Goal: Transaction & Acquisition: Purchase product/service

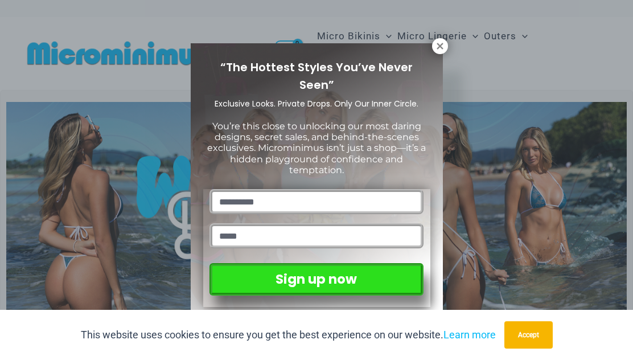
click at [438, 48] on icon at bounding box center [440, 46] width 6 height 6
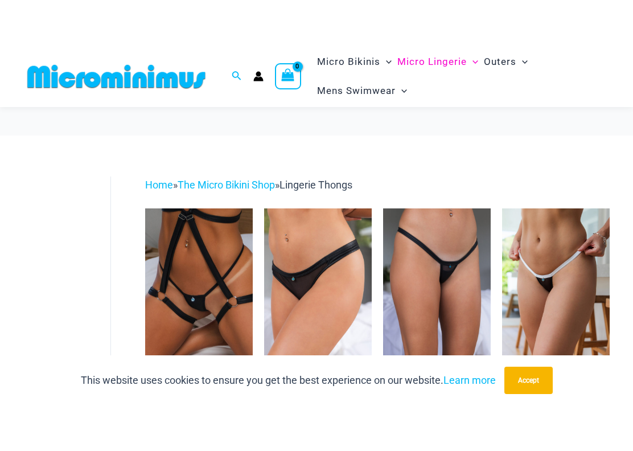
scroll to position [73, 0]
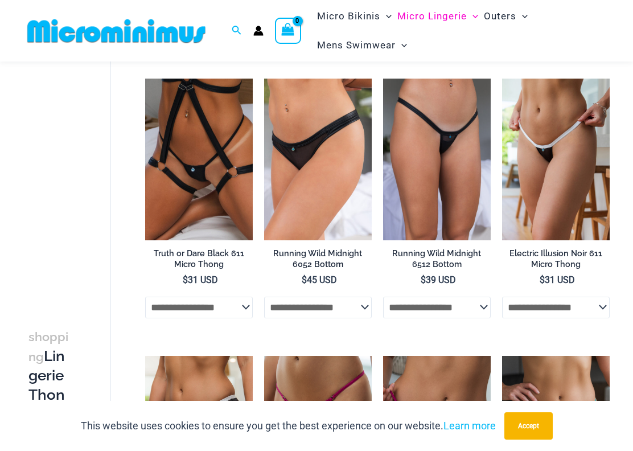
click at [502, 79] on img at bounding box center [502, 79] width 0 height 0
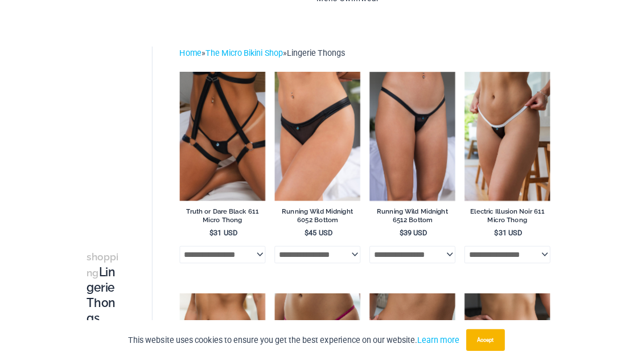
scroll to position [0, 0]
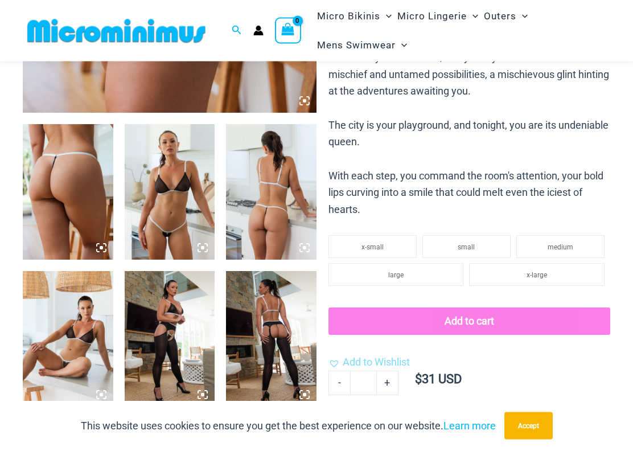
scroll to position [424, 0]
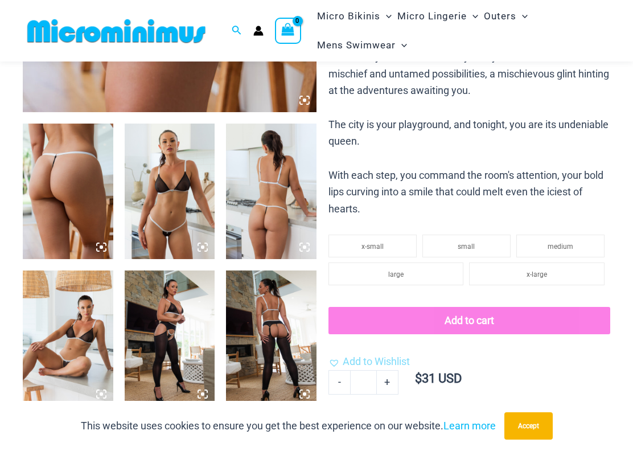
click at [301, 298] on img at bounding box center [271, 338] width 91 height 136
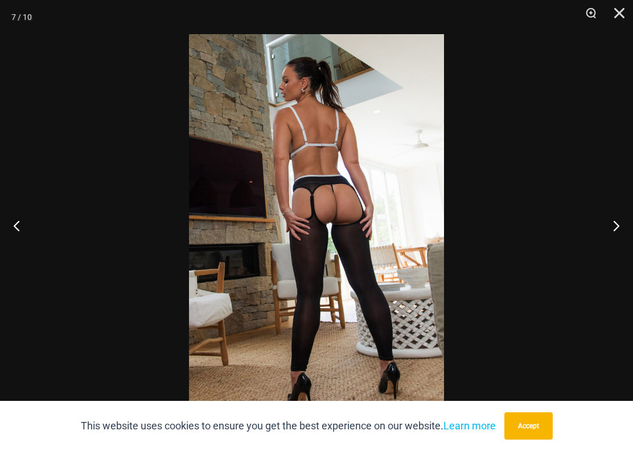
click at [15, 221] on button "Previous" at bounding box center [21, 225] width 43 height 57
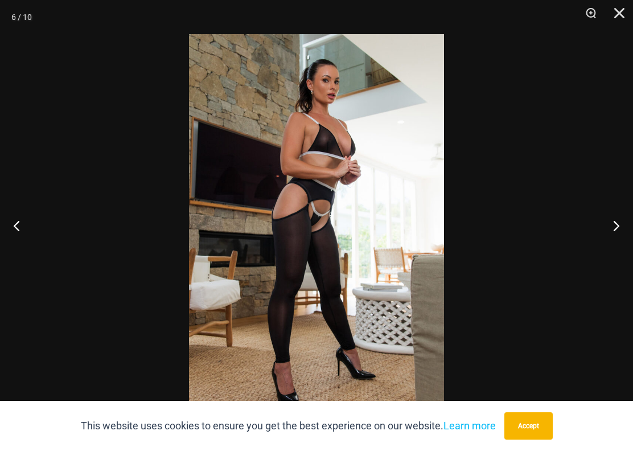
click at [21, 218] on button "Previous" at bounding box center [21, 225] width 43 height 57
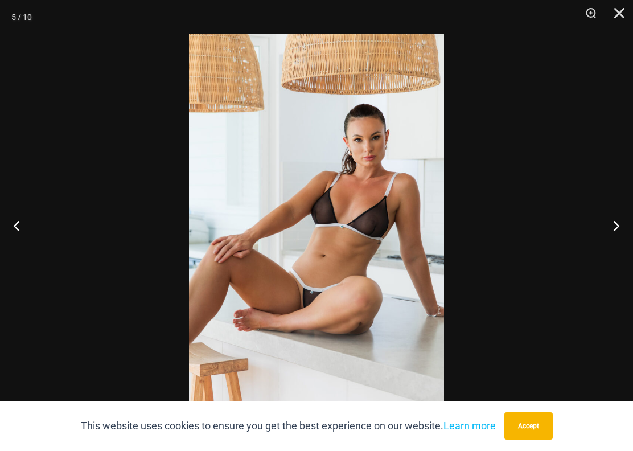
click at [19, 219] on button "Previous" at bounding box center [21, 225] width 43 height 57
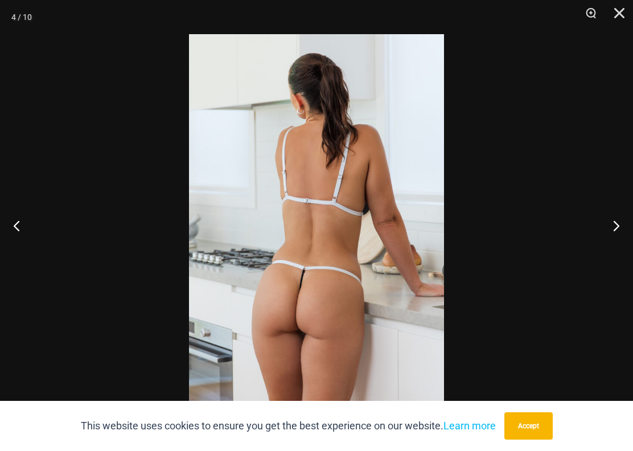
click at [16, 218] on button "Previous" at bounding box center [21, 225] width 43 height 57
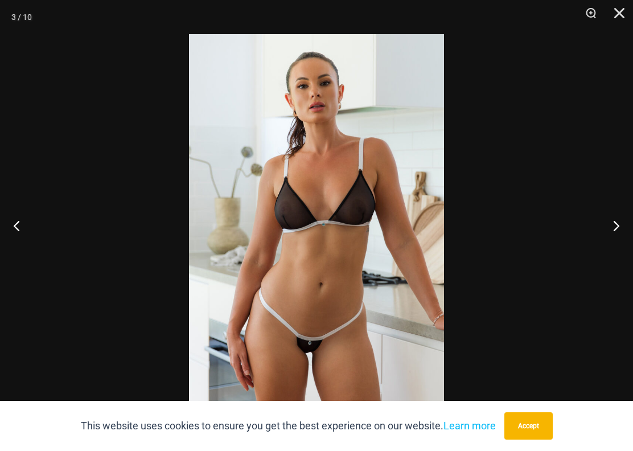
click at [17, 217] on button "Previous" at bounding box center [21, 225] width 43 height 57
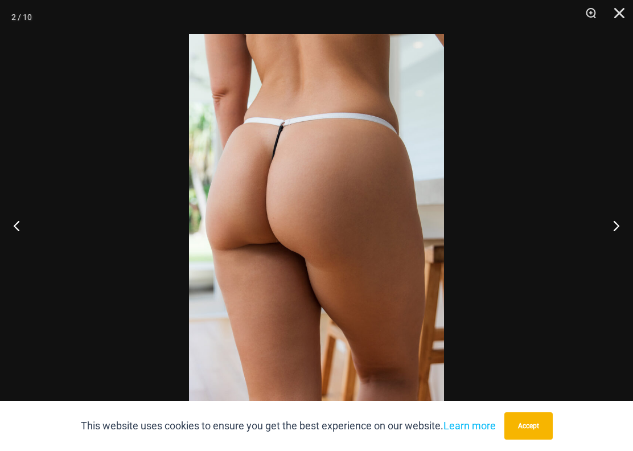
click at [17, 218] on button "Previous" at bounding box center [21, 225] width 43 height 57
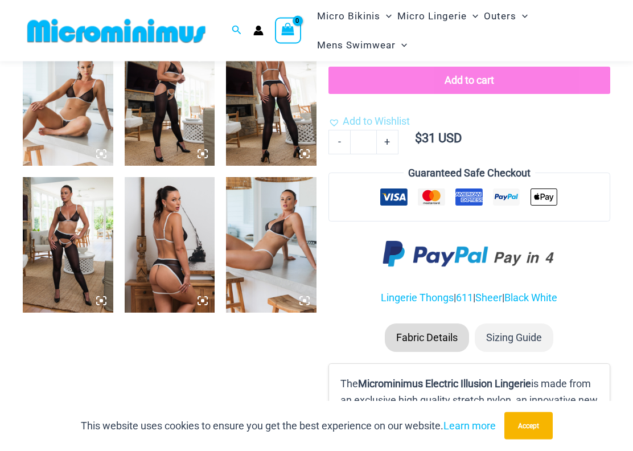
scroll to position [658, 0]
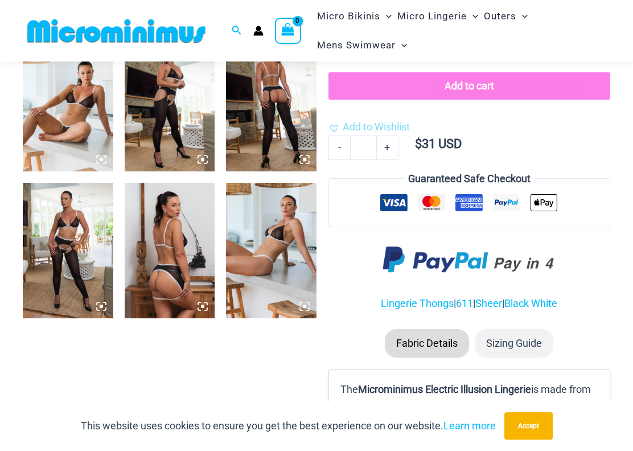
click at [160, 280] on img at bounding box center [170, 251] width 91 height 136
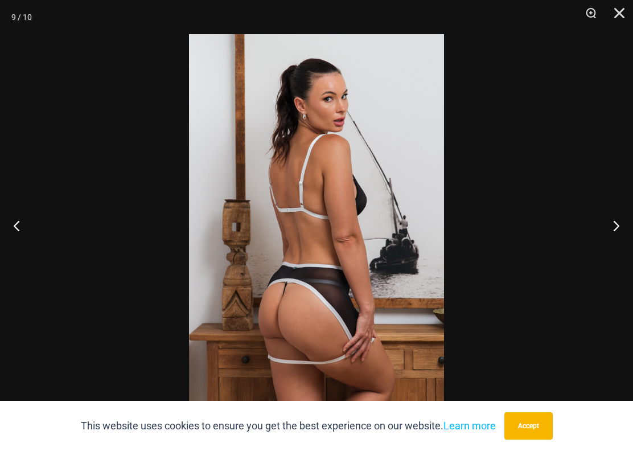
click at [625, 239] on button "Next" at bounding box center [612, 225] width 43 height 57
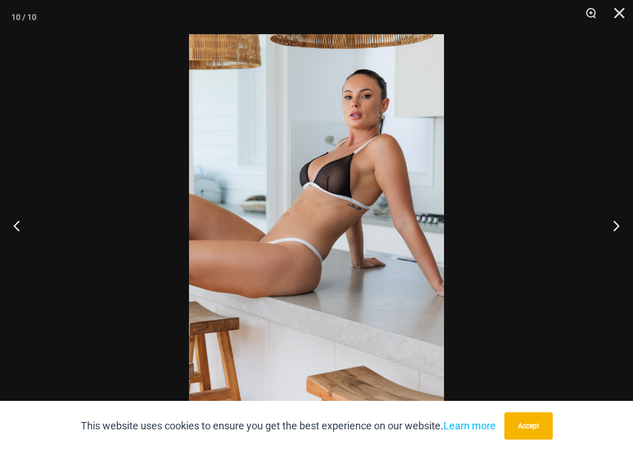
click at [625, 232] on button "Next" at bounding box center [612, 225] width 43 height 57
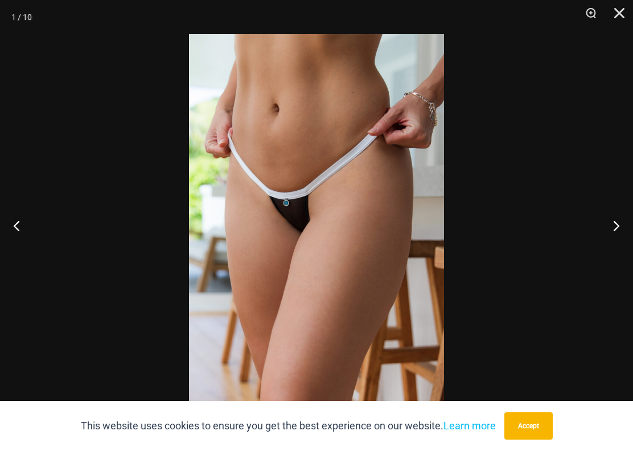
click at [626, 230] on button "Next" at bounding box center [612, 225] width 43 height 57
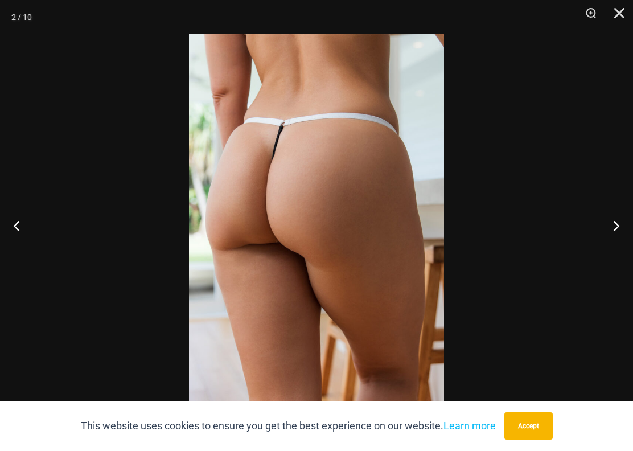
click at [621, 15] on button "Close" at bounding box center [615, 17] width 28 height 34
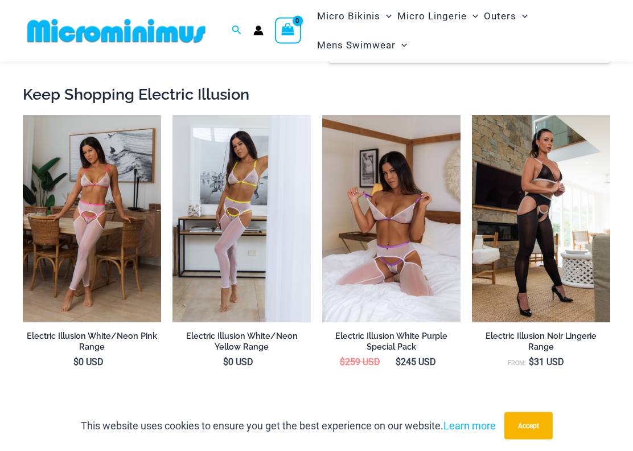
scroll to position [1175, 0]
click at [472, 115] on img at bounding box center [472, 115] width 0 height 0
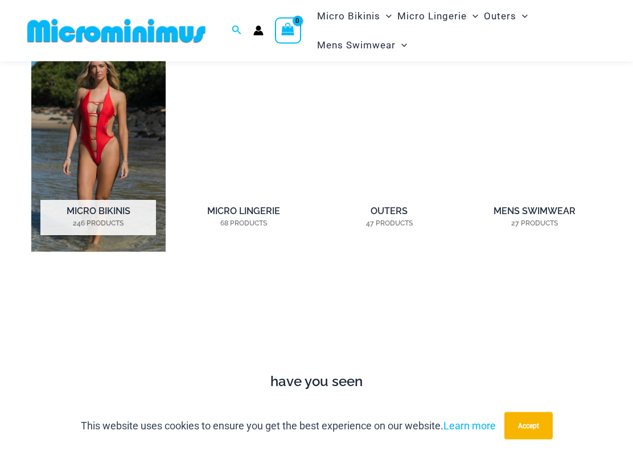
scroll to position [739, 0]
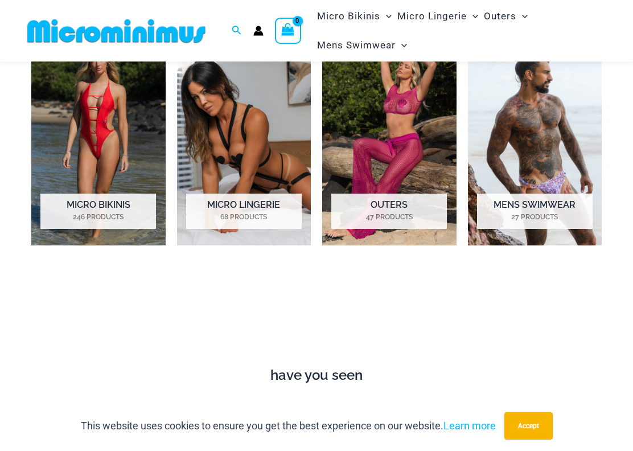
click at [92, 201] on h2 "Micro Bikinis 246 Products" at bounding box center [98, 211] width 116 height 35
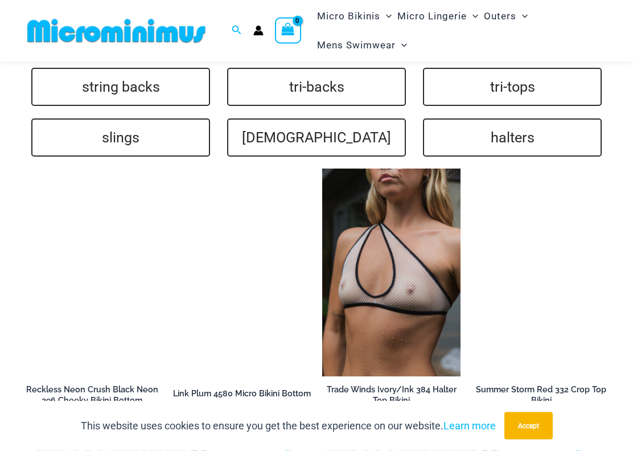
scroll to position [2525, 0]
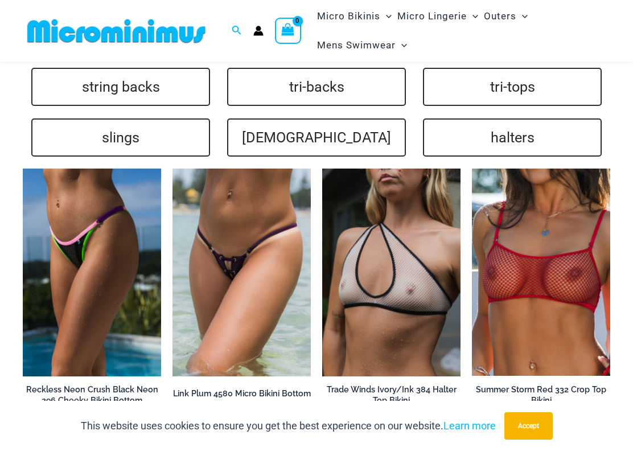
click at [173, 169] on img at bounding box center [173, 169] width 0 height 0
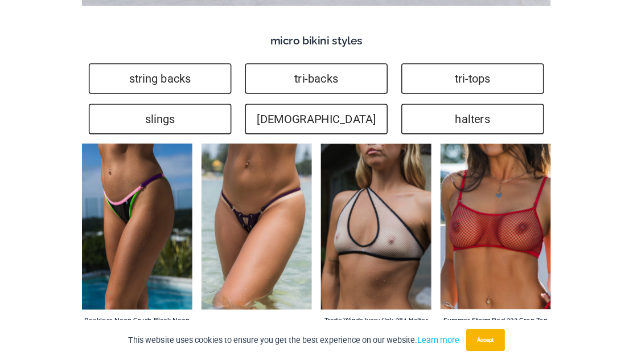
scroll to position [0, 0]
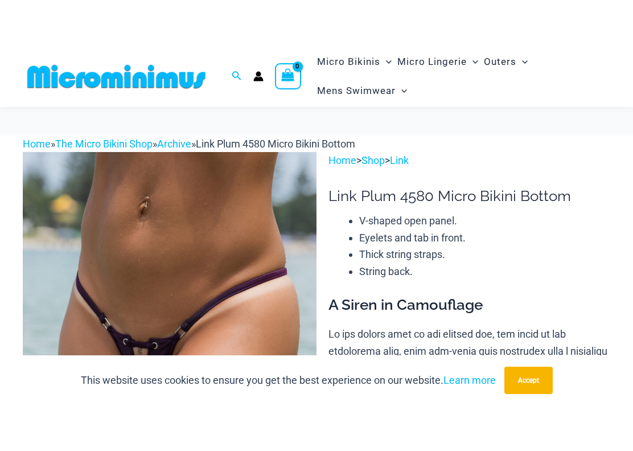
scroll to position [61, 0]
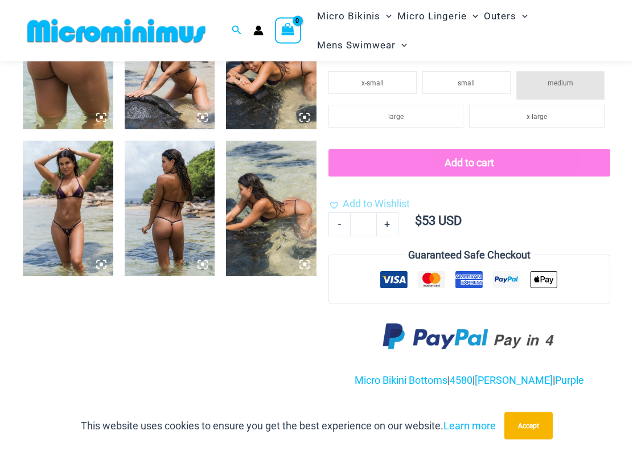
click at [92, 252] on img at bounding box center [68, 209] width 91 height 136
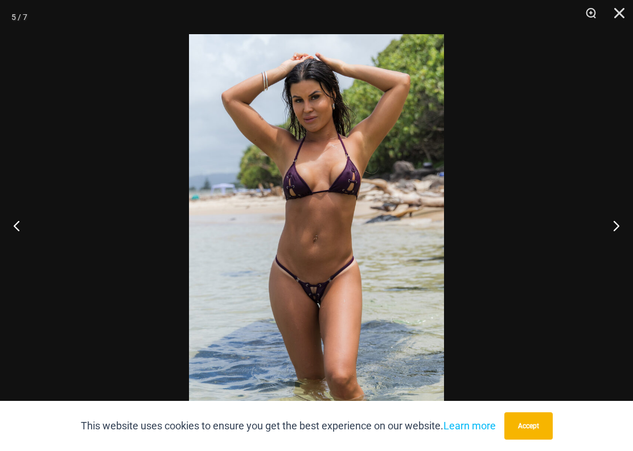
click at [626, 227] on button "Next" at bounding box center [612, 225] width 43 height 57
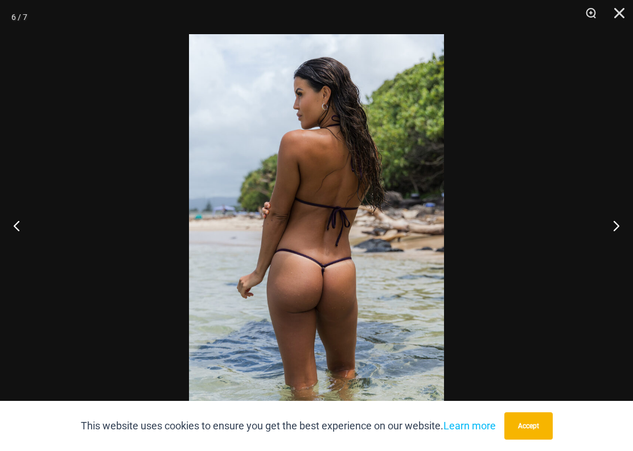
click at [622, 224] on button "Next" at bounding box center [612, 225] width 43 height 57
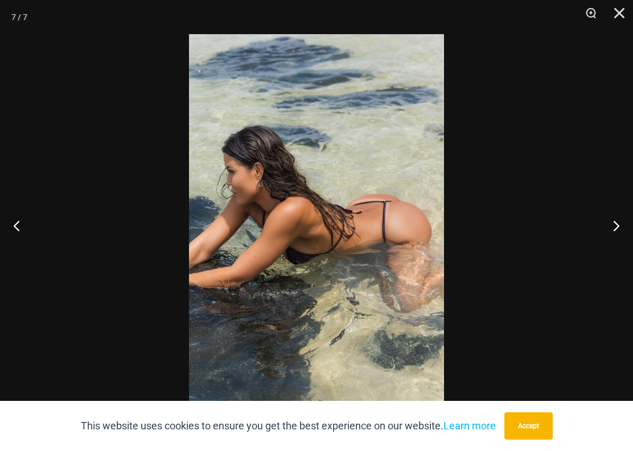
click at [621, 223] on button "Next" at bounding box center [612, 225] width 43 height 57
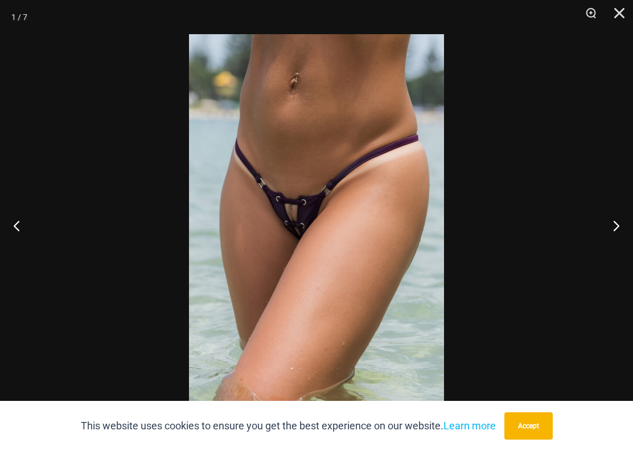
click at [625, 221] on button "Next" at bounding box center [612, 225] width 43 height 57
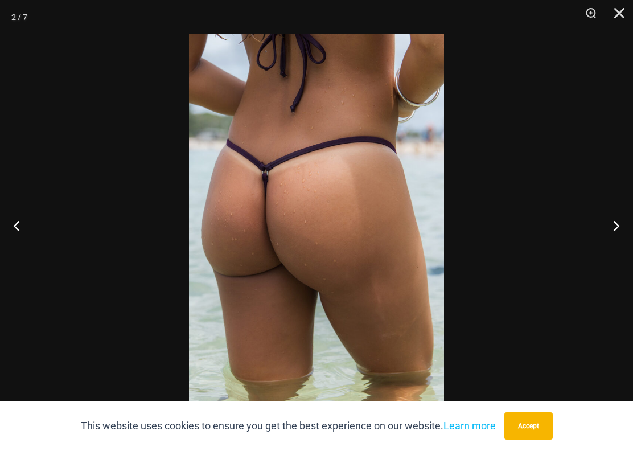
click at [618, 223] on button "Next" at bounding box center [612, 225] width 43 height 57
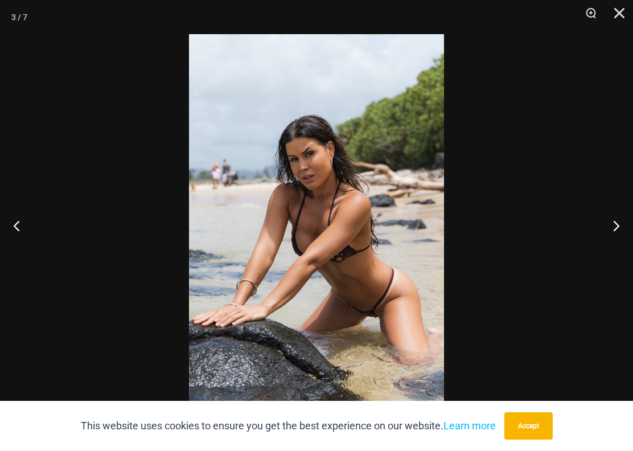
click at [626, 219] on button "Next" at bounding box center [612, 225] width 43 height 57
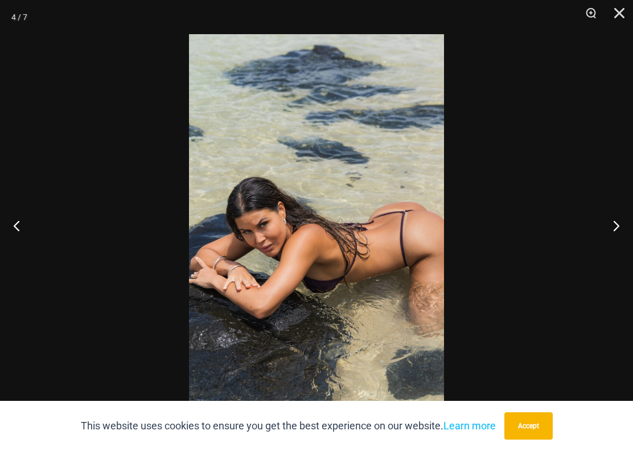
click at [628, 220] on button "Next" at bounding box center [612, 225] width 43 height 57
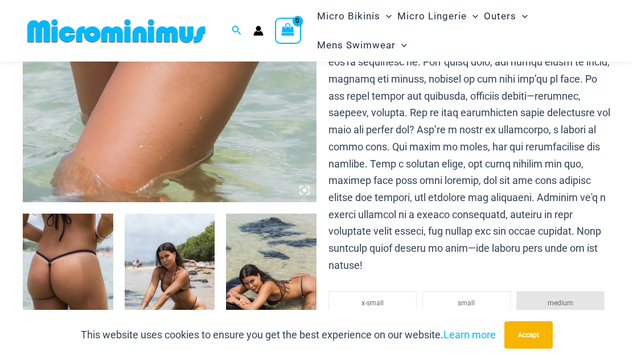
scroll to position [333, 0]
